Goal: Task Accomplishment & Management: Use online tool/utility

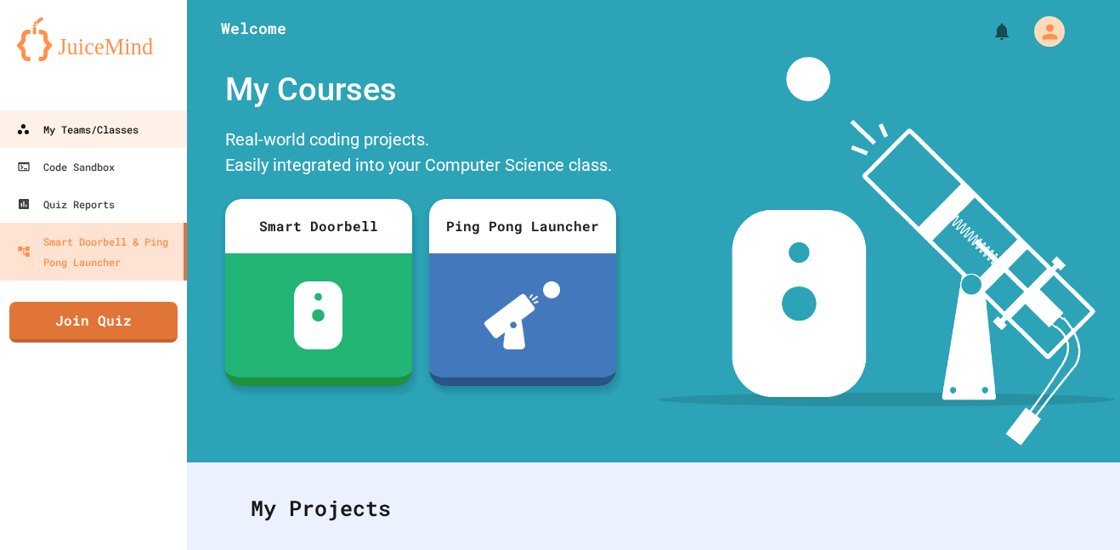
click at [83, 127] on div "My Teams/Classes" at bounding box center [77, 129] width 122 height 20
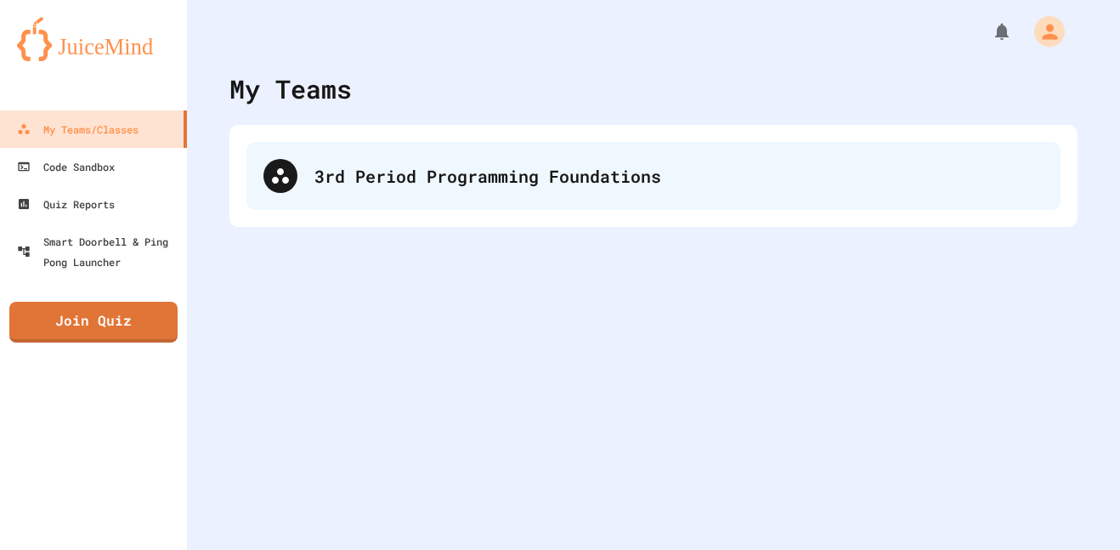
click at [307, 177] on div "3rd Period Programming Foundations" at bounding box center [653, 176] width 814 height 68
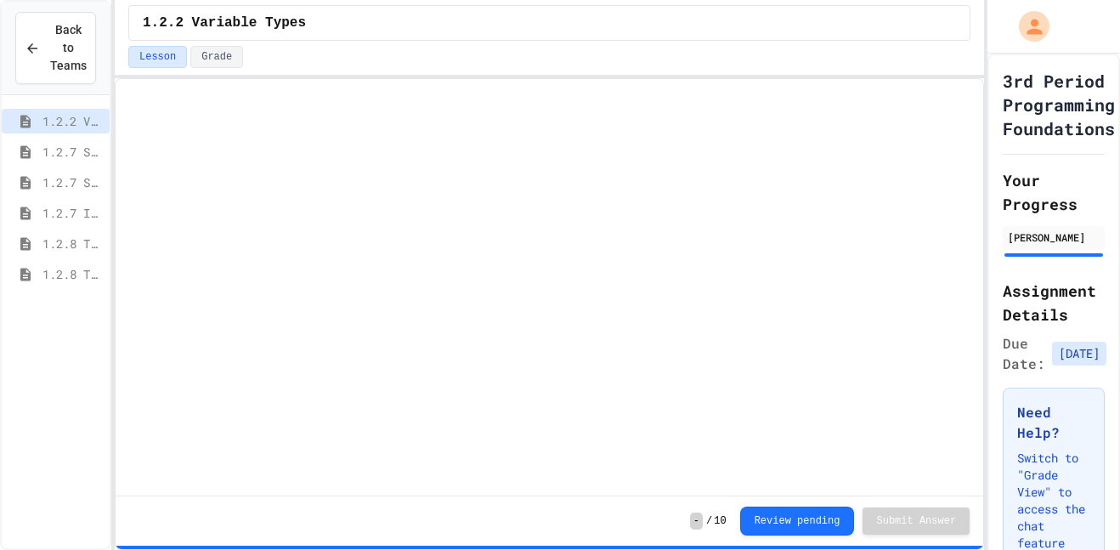
click at [75, 207] on span "1.2.7 Iteration" at bounding box center [72, 213] width 60 height 18
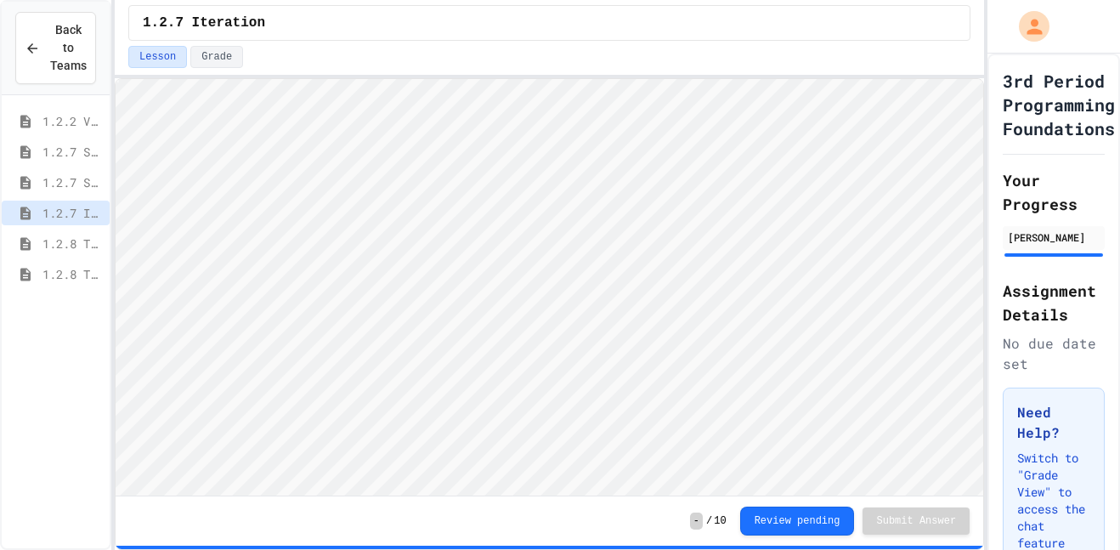
click at [38, 240] on div "1.2.8 Task 1" at bounding box center [56, 243] width 108 height 25
click at [65, 276] on span "1.2.8 Task 2" at bounding box center [72, 274] width 60 height 18
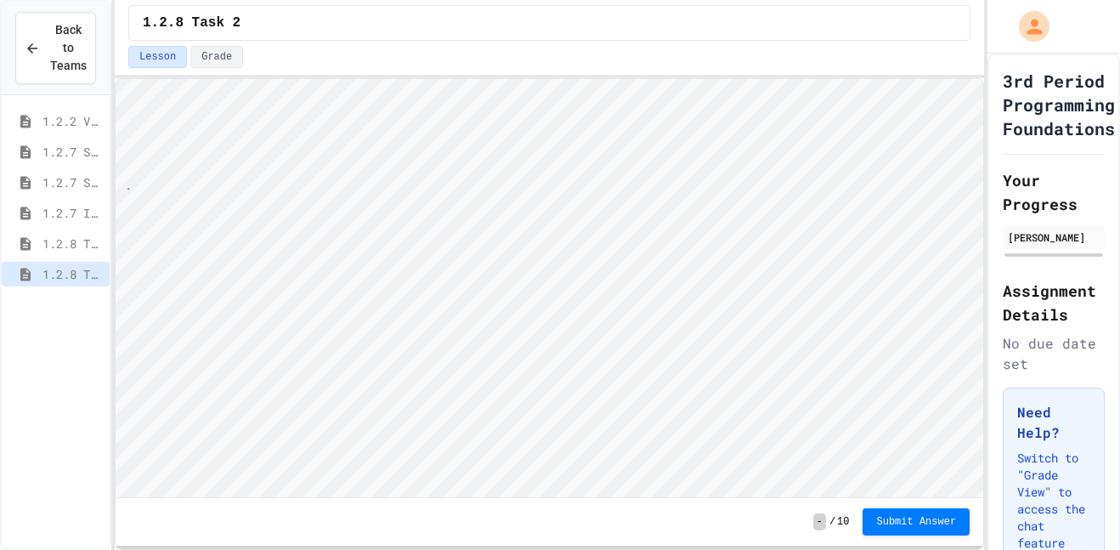
scroll to position [2, 10]
type textarea "**"
type textarea "***"
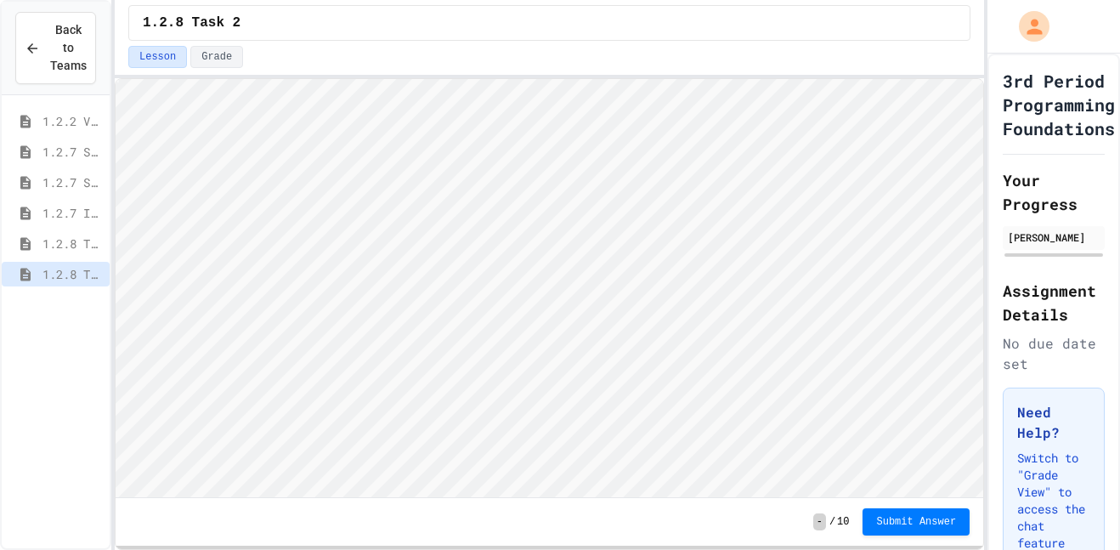
type textarea "*****"
type textarea "**********"
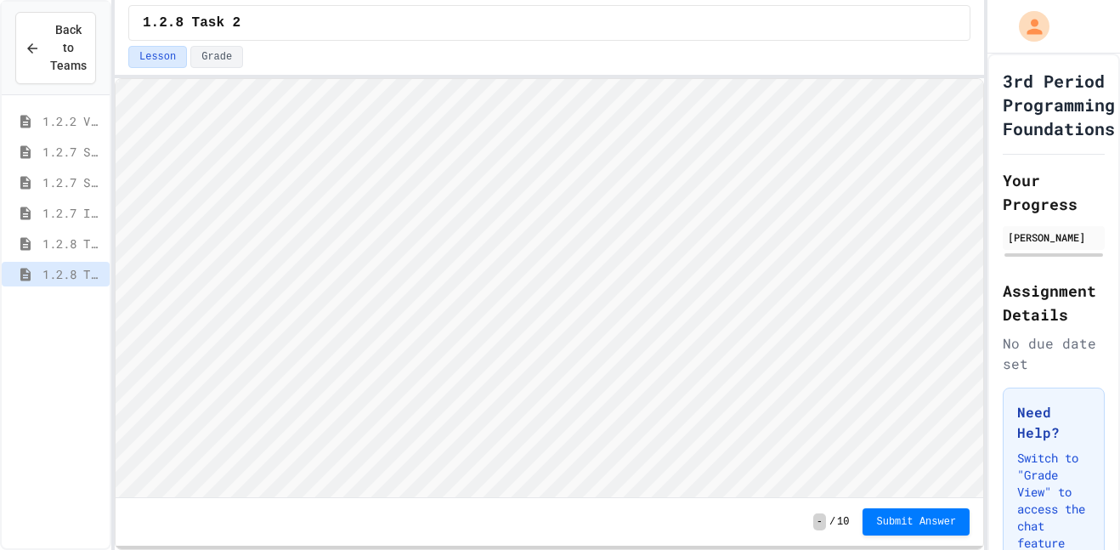
type textarea "**********"
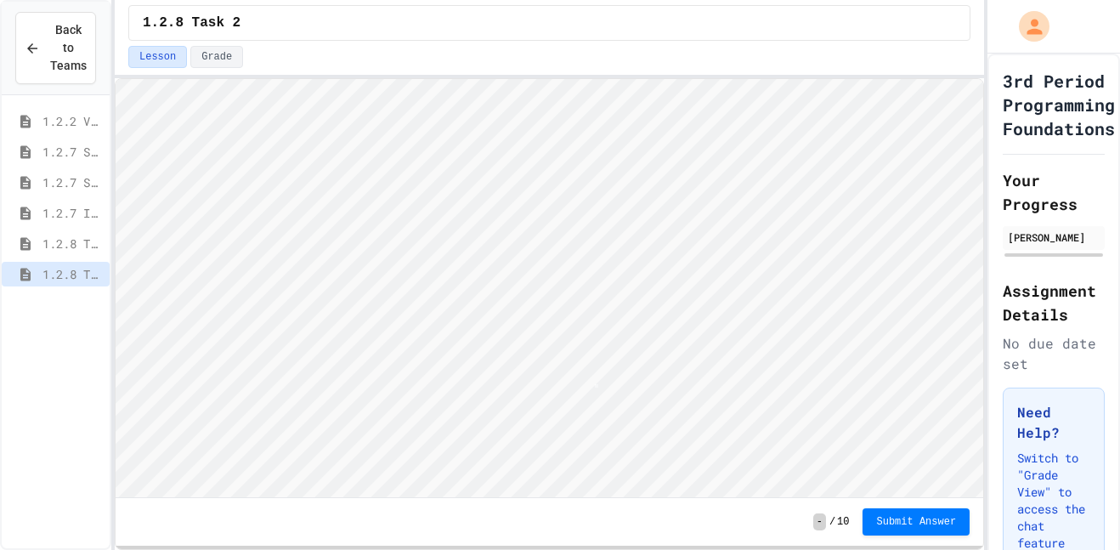
scroll to position [2, 0]
click at [898, 518] on span "Submit Answer" at bounding box center [916, 520] width 80 height 14
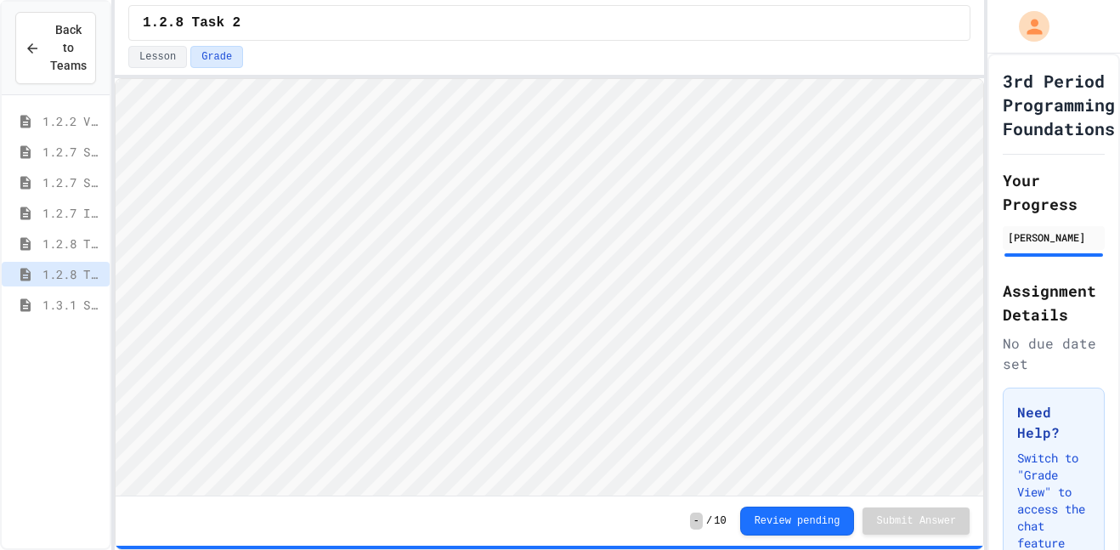
click at [42, 306] on span "1.3.1 Sequencing Patterns/Trends" at bounding box center [72, 305] width 60 height 18
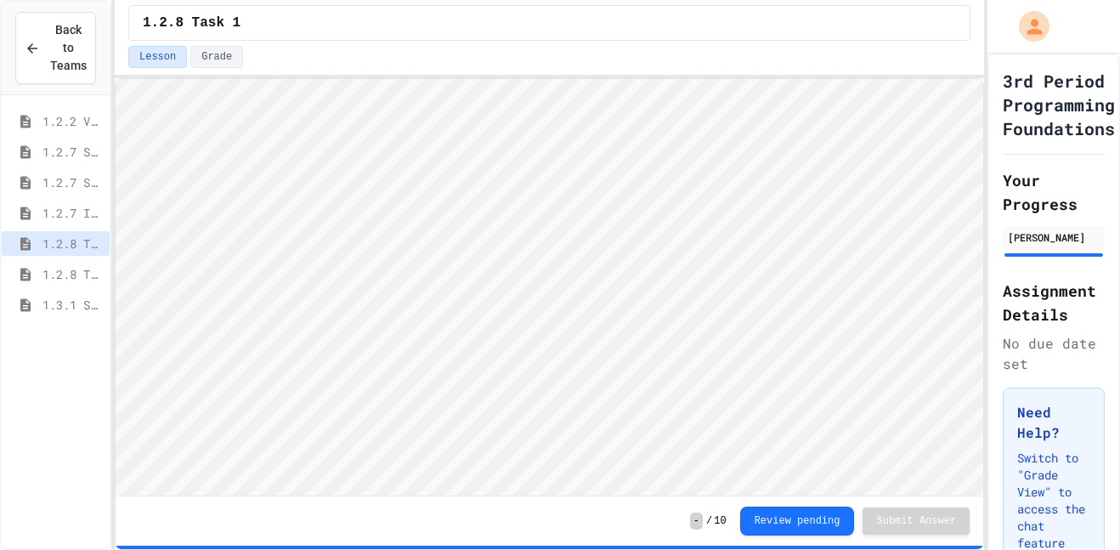
click at [67, 212] on span "1.2.7 Iteration" at bounding box center [72, 213] width 60 height 18
click at [37, 298] on div "1.3.1 Sequencing Patterns/Trends" at bounding box center [56, 304] width 108 height 25
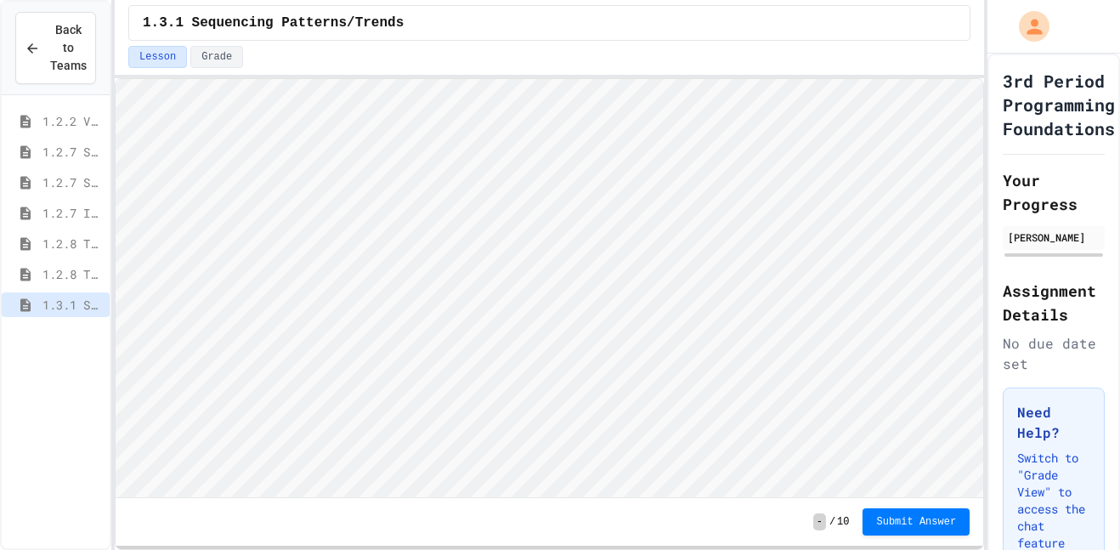
scroll to position [2, 0]
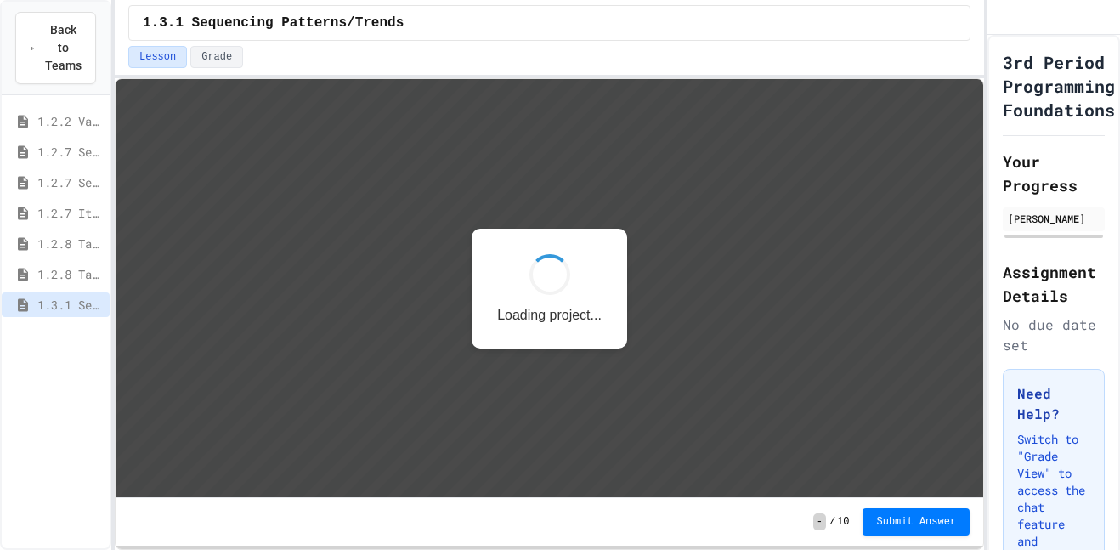
scroll to position [2, 0]
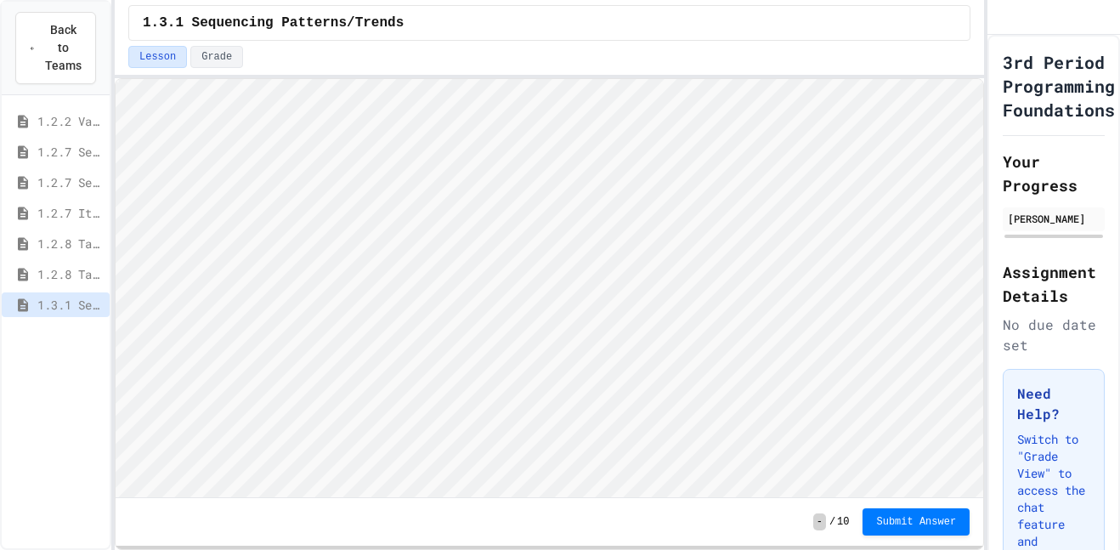
click at [53, 125] on span "1.2.2 Variable Types" at bounding box center [69, 121] width 65 height 18
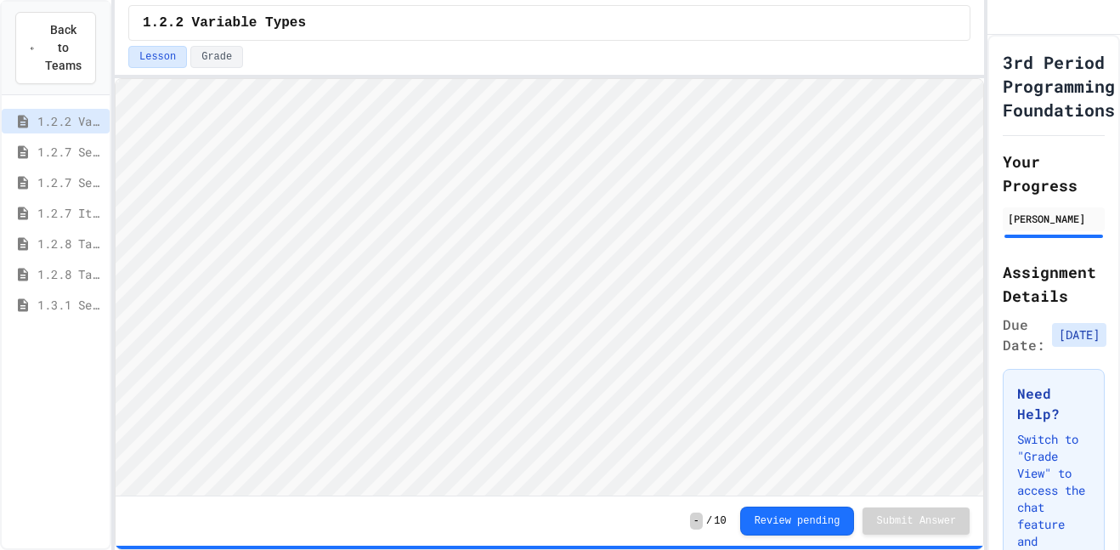
click at [64, 139] on div "1.2.7 Sequencing" at bounding box center [56, 151] width 108 height 25
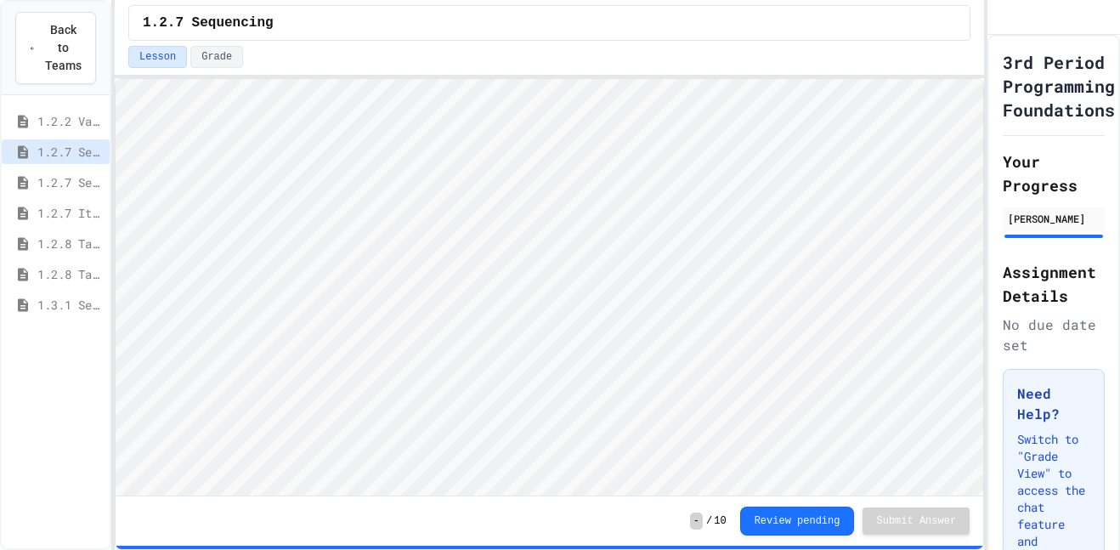
scroll to position [2, 0]
click at [756, 520] on button "Review pending" at bounding box center [797, 519] width 115 height 29
click at [66, 323] on div "1.2.2 Variable Types 1.2.7 Sequencing 1.2.7 Selection 1.2.7 Iteration 1.2.8 Tas…" at bounding box center [56, 216] width 108 height 228
click at [68, 310] on span "1.3.1 Sequencing Patterns/Trends" at bounding box center [69, 305] width 65 height 18
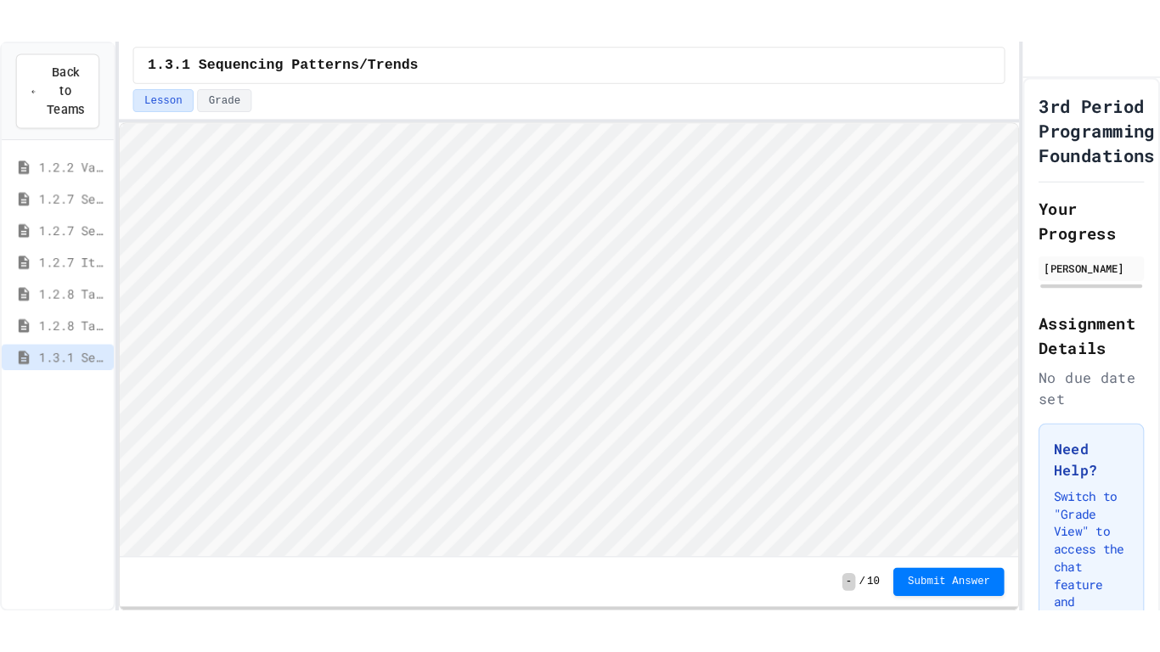
scroll to position [2, 0]
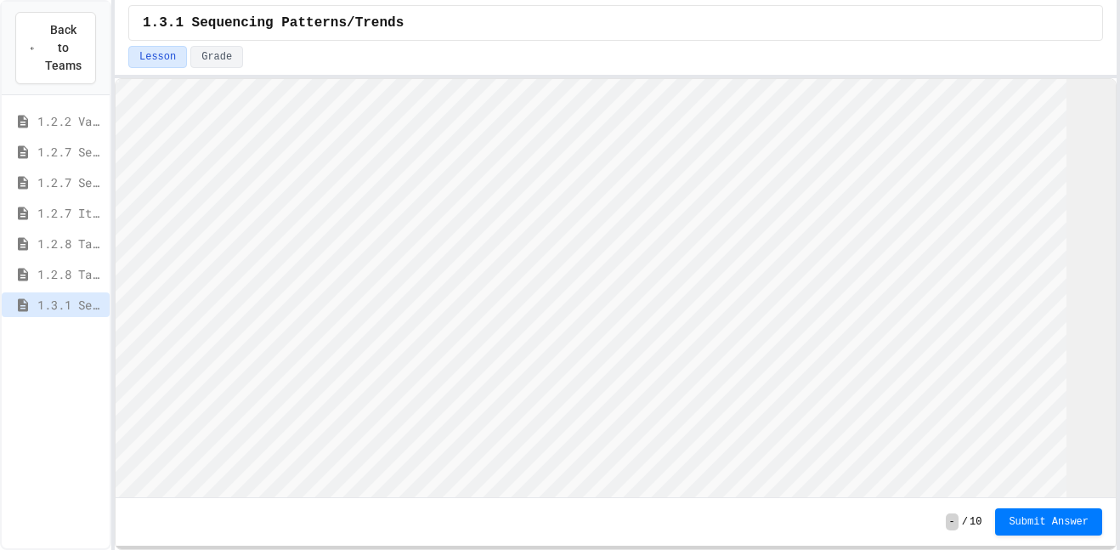
click at [1119, 248] on html "We are updating our servers at 7PM EST on 3/11/2025. JuiceMind should continue …" at bounding box center [560, 275] width 1120 height 550
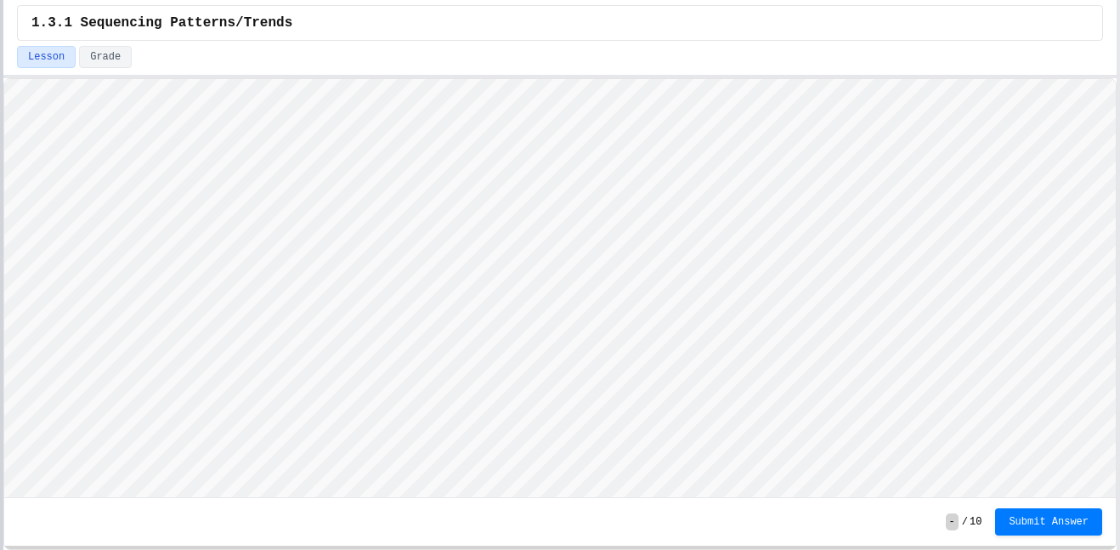
click at [0, 382] on div at bounding box center [1, 275] width 3 height 550
drag, startPoint x: 305, startPoint y: 500, endPoint x: 313, endPoint y: 549, distance: 49.0
click at [313, 549] on div "- / 10 Submit Answer" at bounding box center [559, 314] width 1113 height 472
click at [591, 9] on div "1.3.1 Sequencing Patterns/Trends Lesson Grade - / 10 Submit Answer" at bounding box center [559, 275] width 1113 height 550
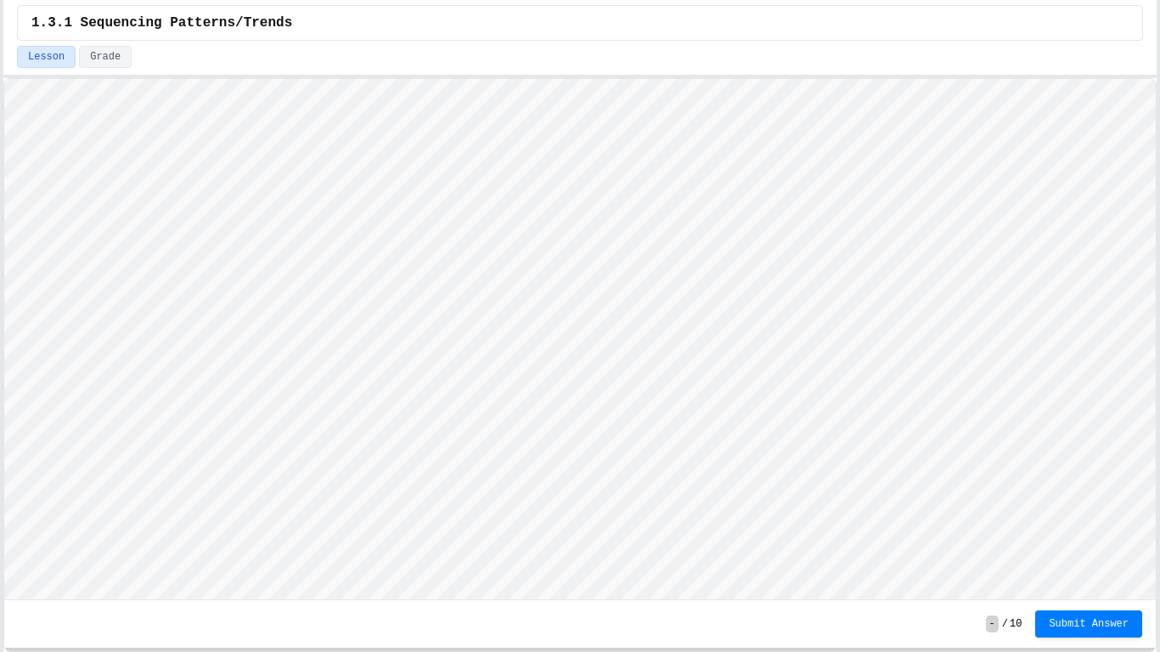
type textarea "****"
type textarea "*"
type textarea "**"
click at [4, 79] on html "Loading project... ! Error Loading Project There was an error loading the proje…" at bounding box center [580, 79] width 1152 height 0
click at [1073, 549] on span "Submit Answer" at bounding box center [1089, 623] width 80 height 14
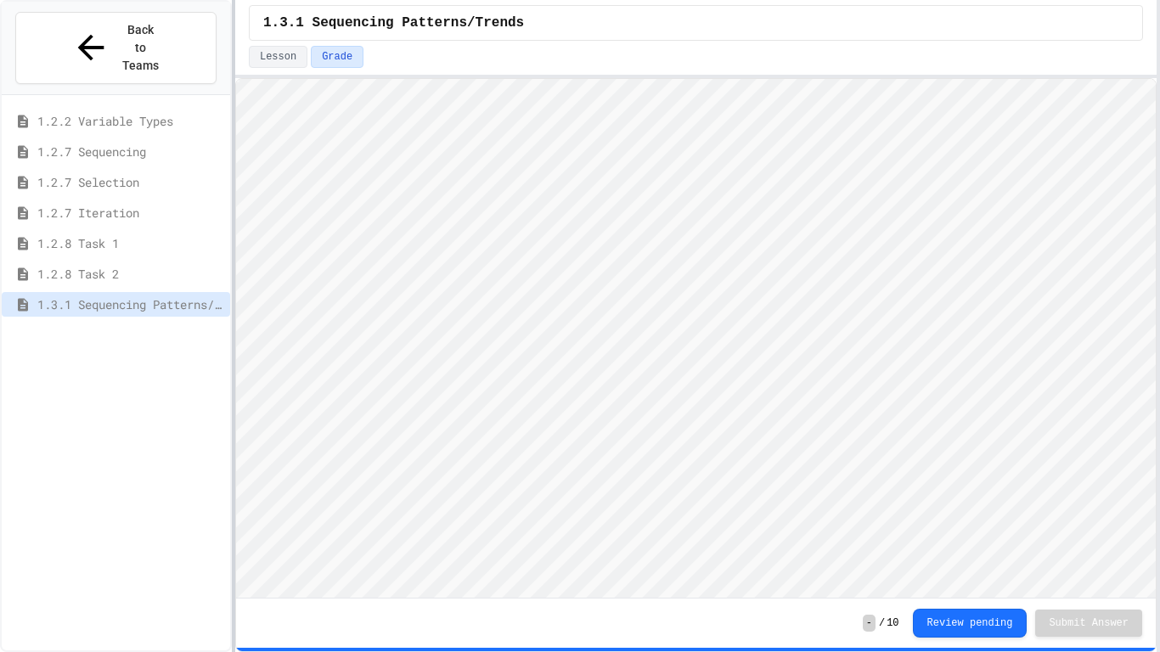
click at [236, 227] on div "Back to Teams 1.2.2 Variable Types 1.2.7 Sequencing 1.2.7 Selection 1.2.7 Itera…" at bounding box center [580, 326] width 1160 height 652
click at [133, 25] on span "Back to Teams" at bounding box center [141, 48] width 40 height 54
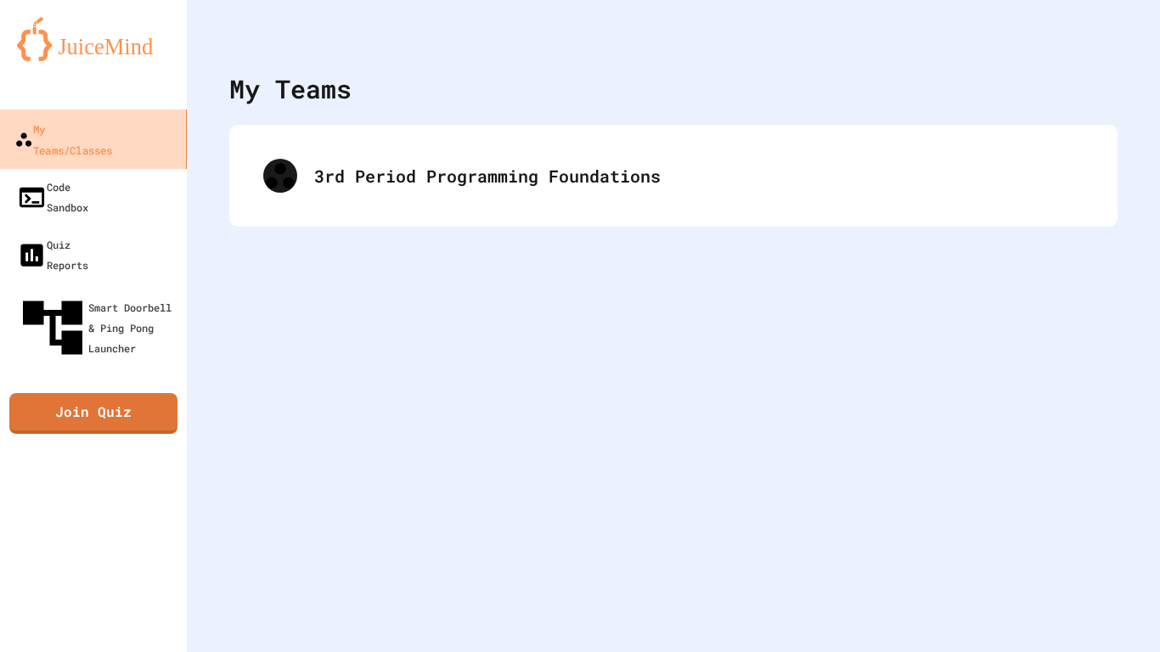
click at [112, 136] on div "My Teams/Classes" at bounding box center [63, 139] width 98 height 42
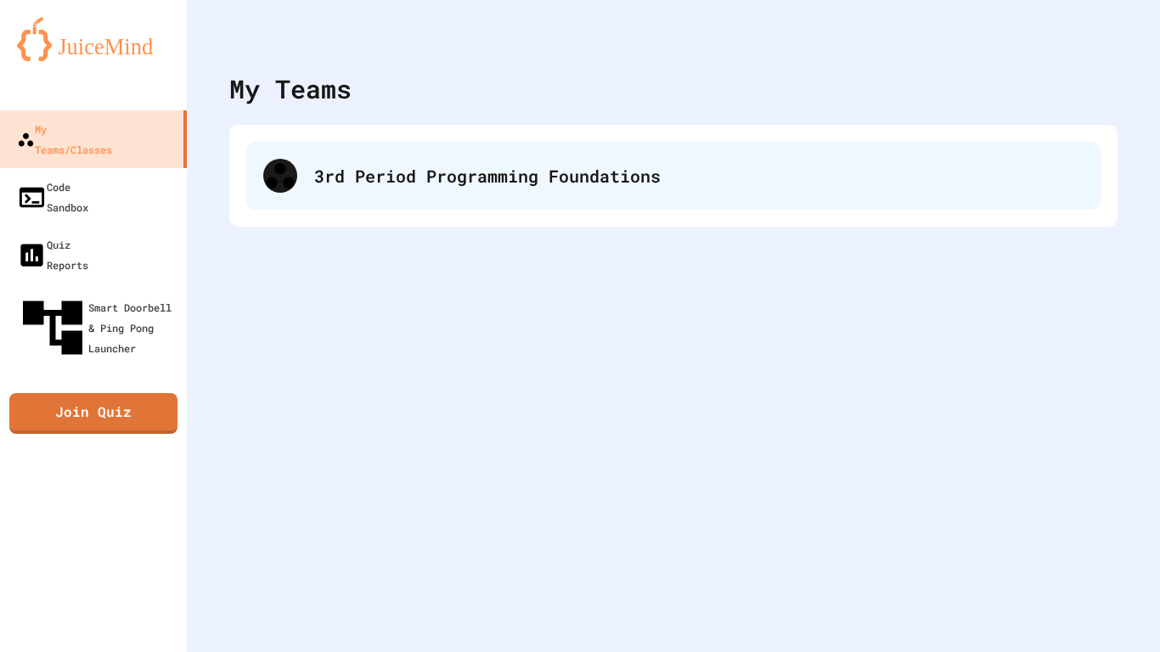
click at [410, 189] on div "3rd Period Programming Foundations" at bounding box center [673, 176] width 855 height 68
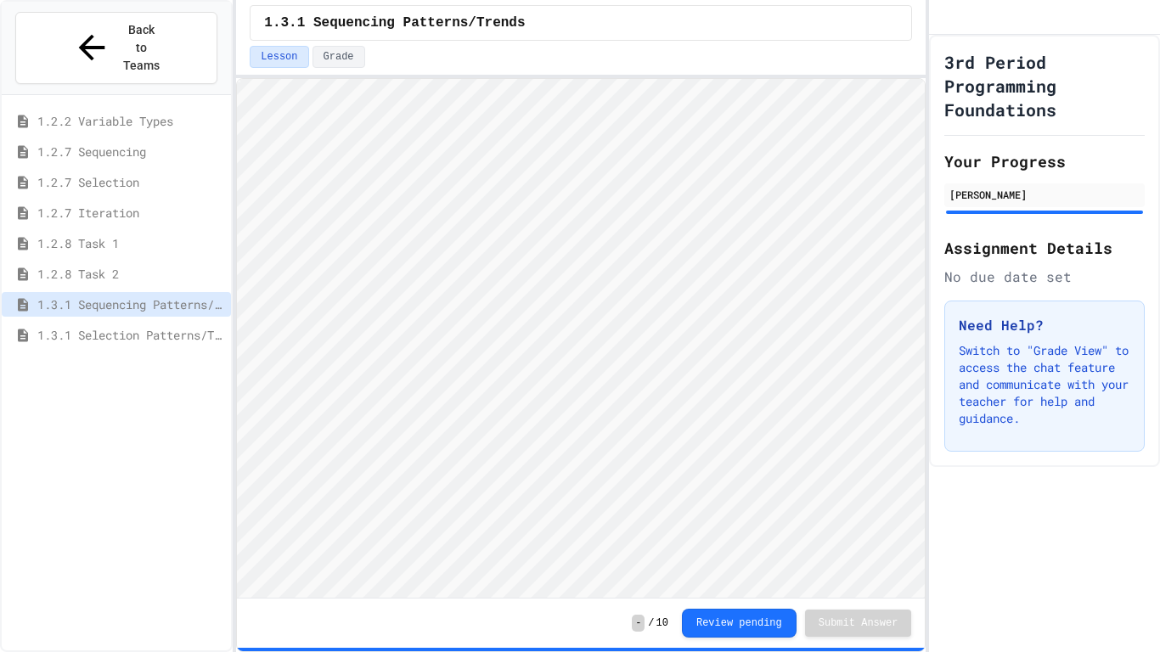
click at [155, 323] on div "1.3.1 Selection Patterns/Trends" at bounding box center [116, 335] width 229 height 25
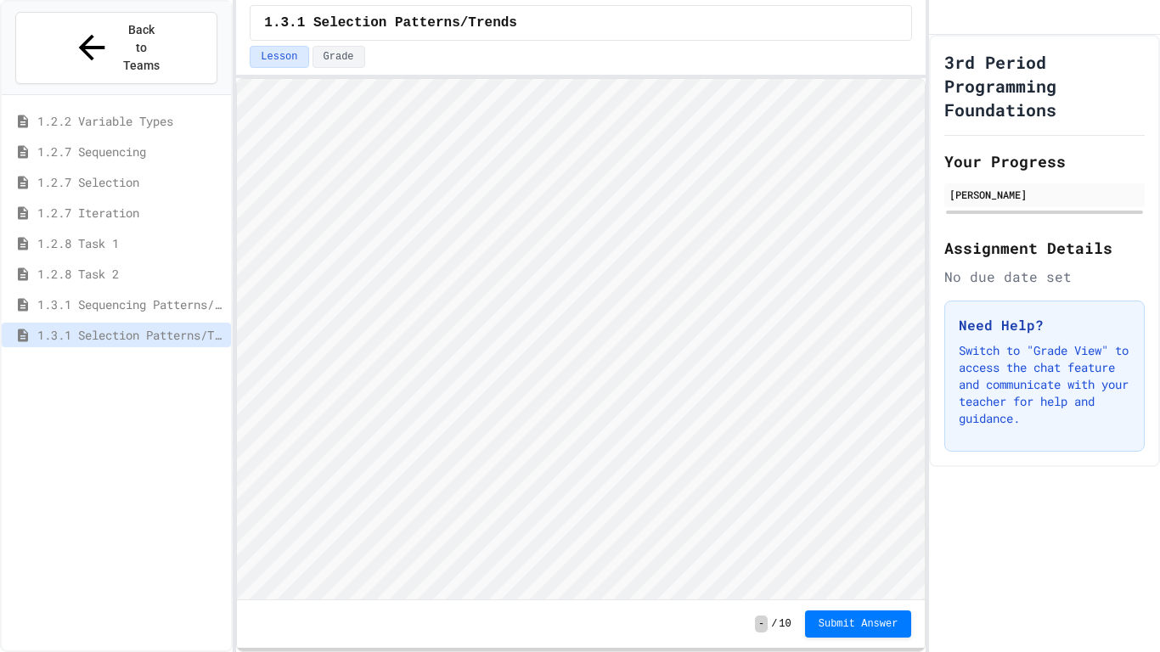
scroll to position [2, 0]
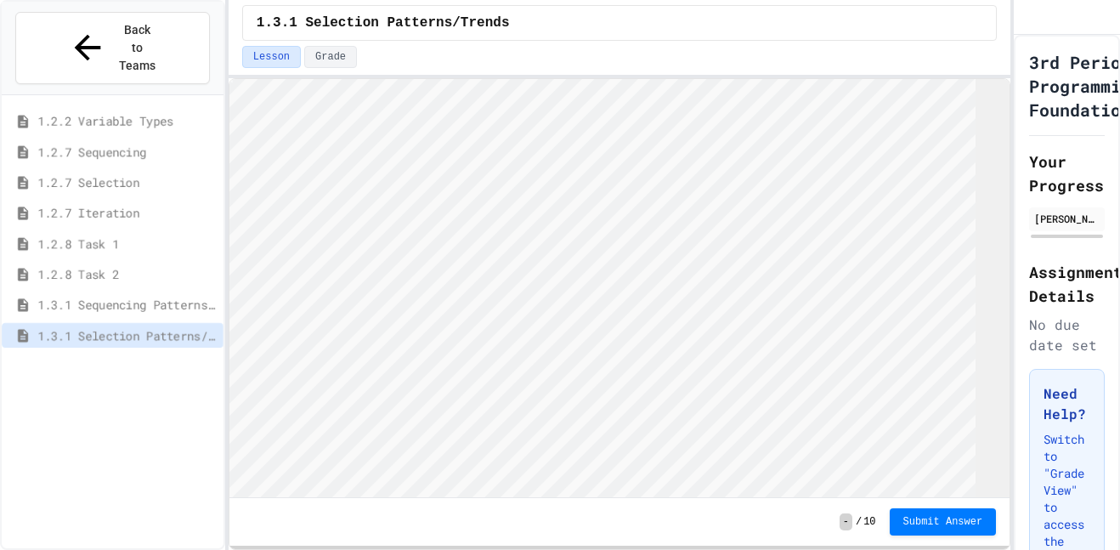
click at [1025, 317] on div "Back to Teams 1.2.2 Variable Types 1.2.7 Sequencing 1.2.7 Selection 1.2.7 Itera…" at bounding box center [560, 275] width 1120 height 550
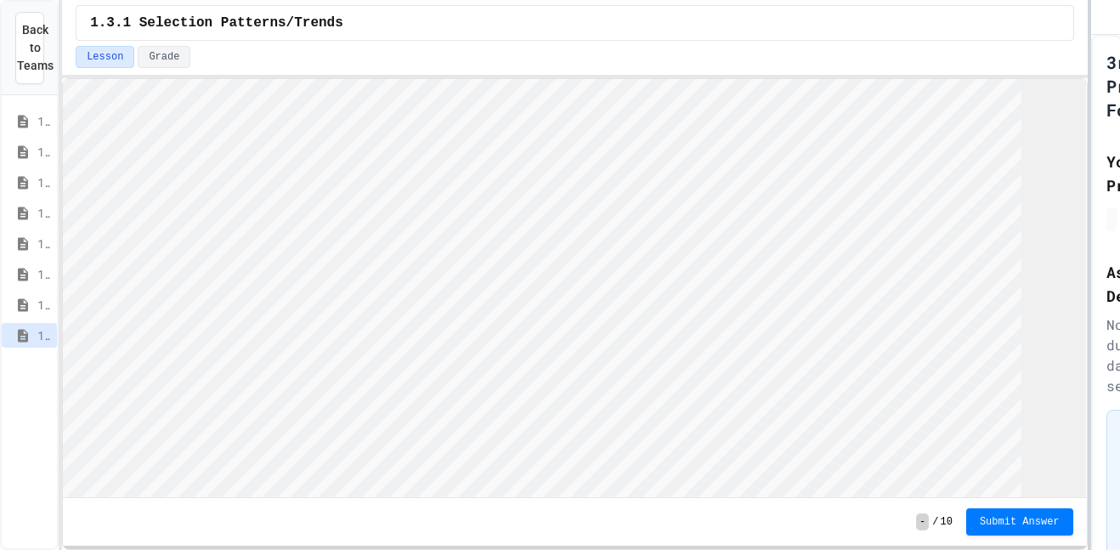
click at [1119, 55] on html "We are updating our servers at 7PM EST on 3/11/2025. JuiceMind should continue …" at bounding box center [560, 275] width 1120 height 550
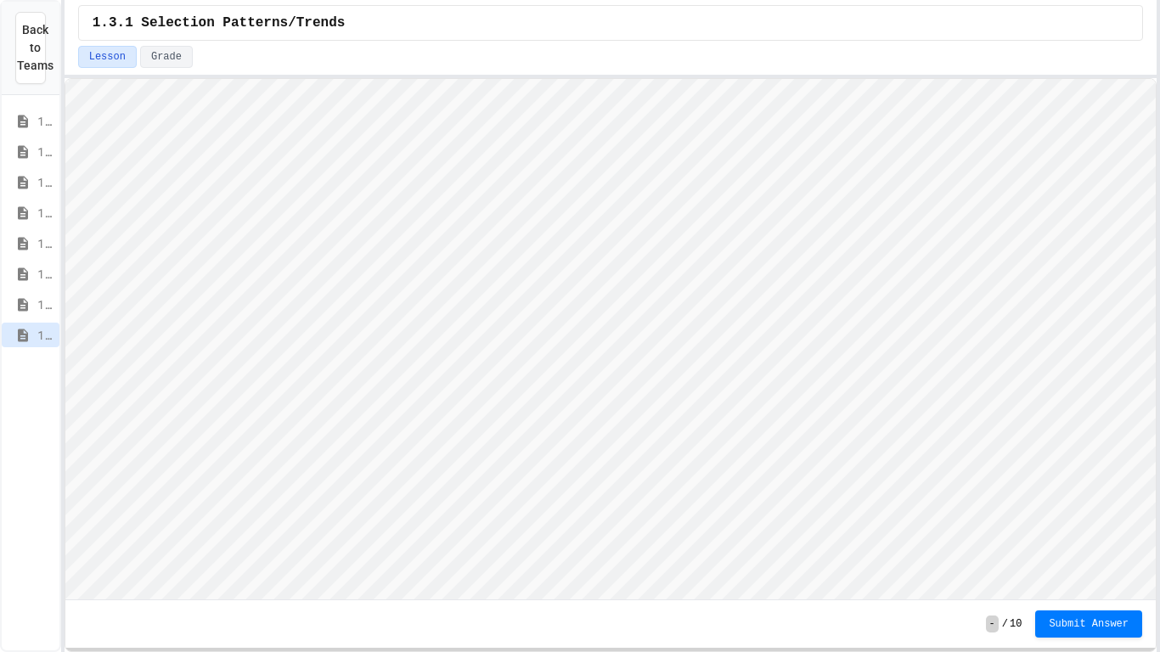
drag, startPoint x: 447, startPoint y: 601, endPoint x: 460, endPoint y: 652, distance: 52.8
click at [460, 549] on div "- / 10 Submit Answer" at bounding box center [611, 365] width 1093 height 574
type textarea "*"
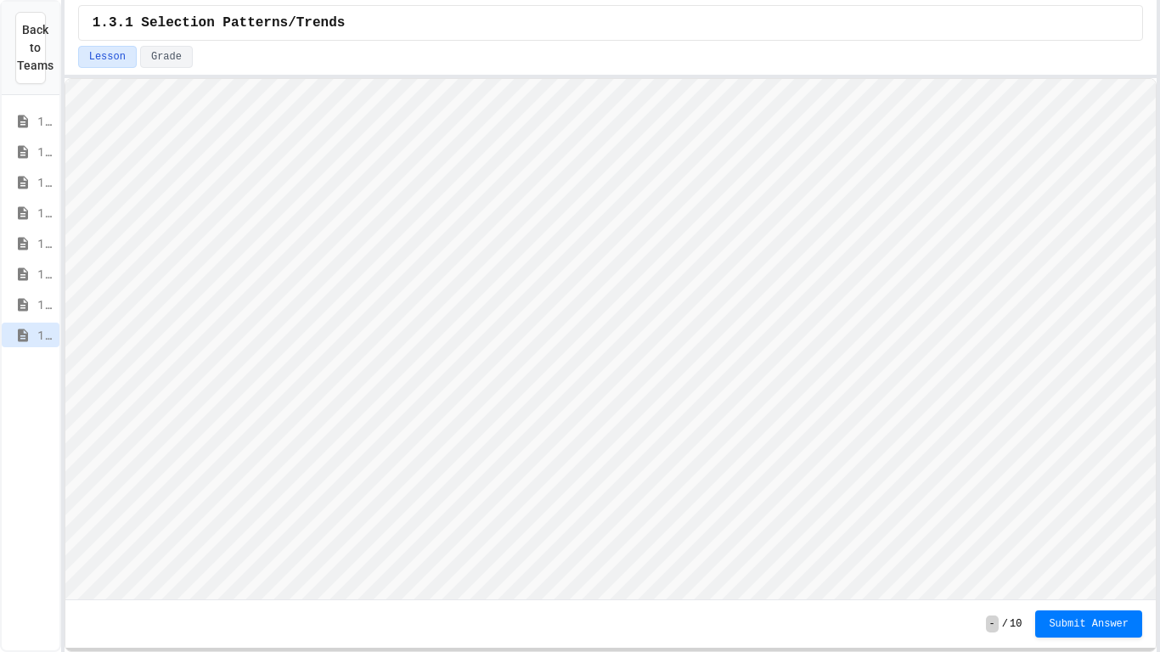
click at [1119, 549] on div "- / 10 Submit Answer" at bounding box center [610, 625] width 1091 height 48
click at [1119, 549] on span "Submit Answer" at bounding box center [1089, 623] width 80 height 14
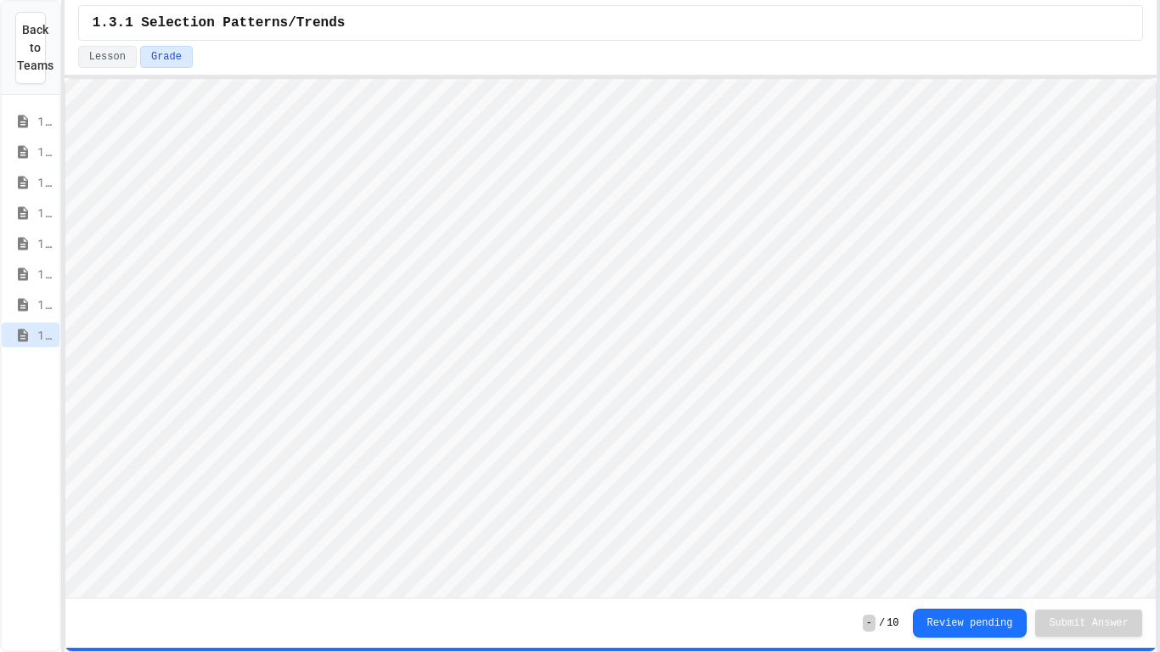
click at [28, 334] on icon at bounding box center [23, 335] width 10 height 13
click at [7, 373] on div "1.3.1 Iteration Patterns/Trends" at bounding box center [31, 365] width 58 height 25
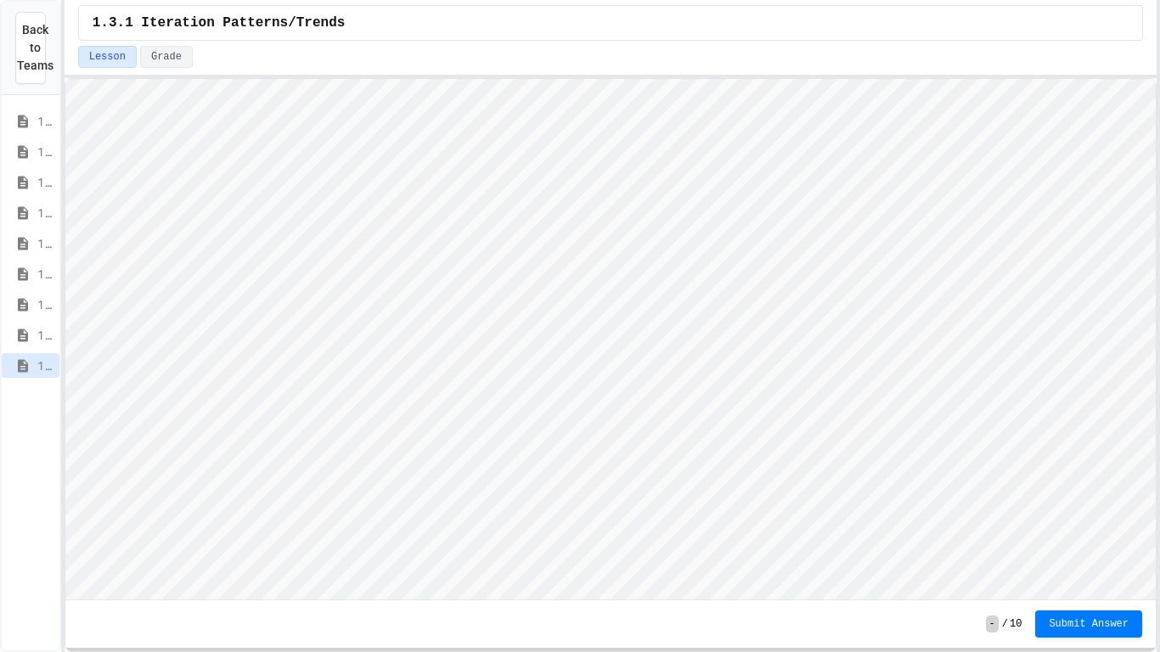
scroll to position [2, 0]
click at [1119, 549] on div "- / 10 Submit Answer" at bounding box center [610, 625] width 1091 height 48
click at [1119, 549] on span "Submit Answer" at bounding box center [1089, 623] width 80 height 14
